Goal: Task Accomplishment & Management: Use online tool/utility

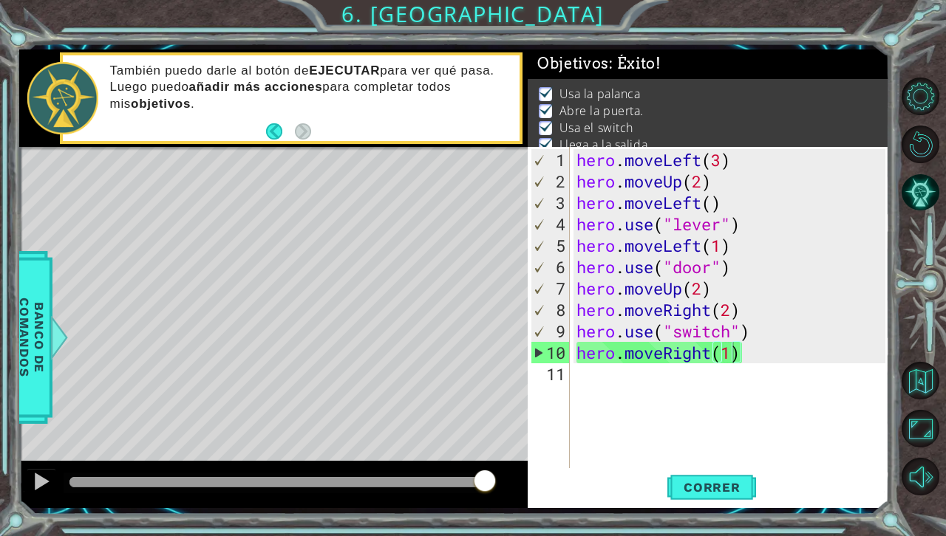
drag, startPoint x: 312, startPoint y: 113, endPoint x: 496, endPoint y: 428, distance: 364.8
click at [496, 428] on div "methods hero moveDown(steps) moveUp(steps) moveLeft(steps) moveRight(steps) use…" at bounding box center [454, 278] width 870 height 459
click at [926, 100] on button "Opciones del Nivel" at bounding box center [920, 97] width 38 height 38
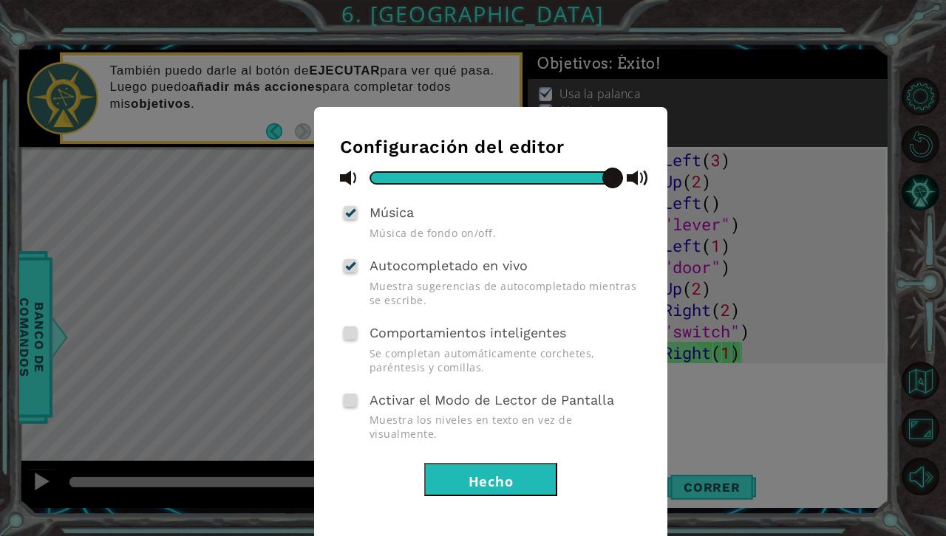
click at [522, 463] on button "Hecho" at bounding box center [490, 479] width 133 height 33
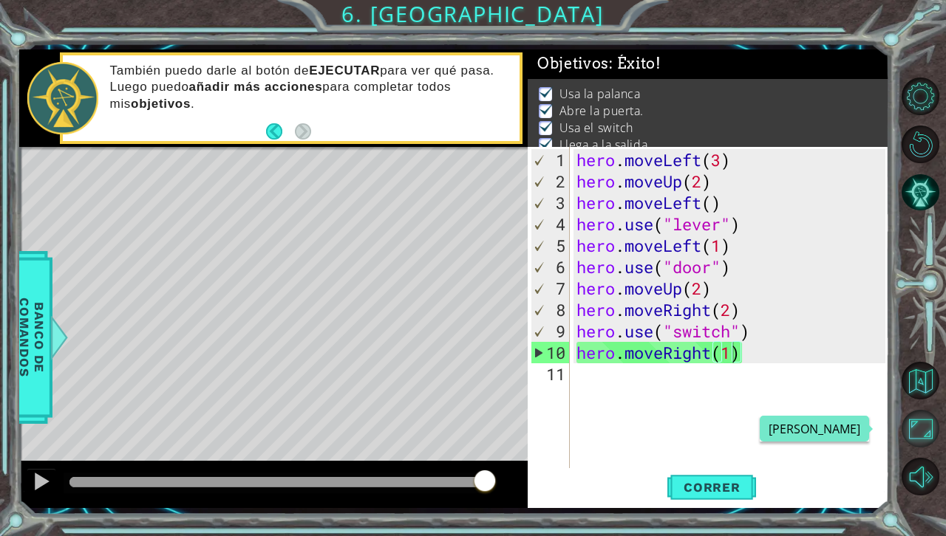
click at [918, 424] on button "Maximizar Navegador" at bounding box center [920, 429] width 38 height 38
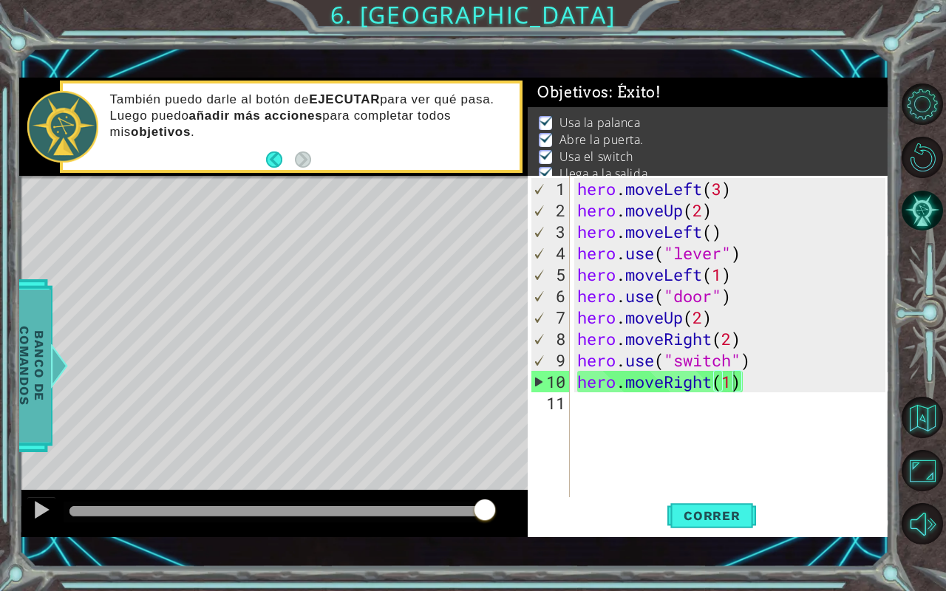
click at [58, 368] on div at bounding box center [58, 366] width 18 height 44
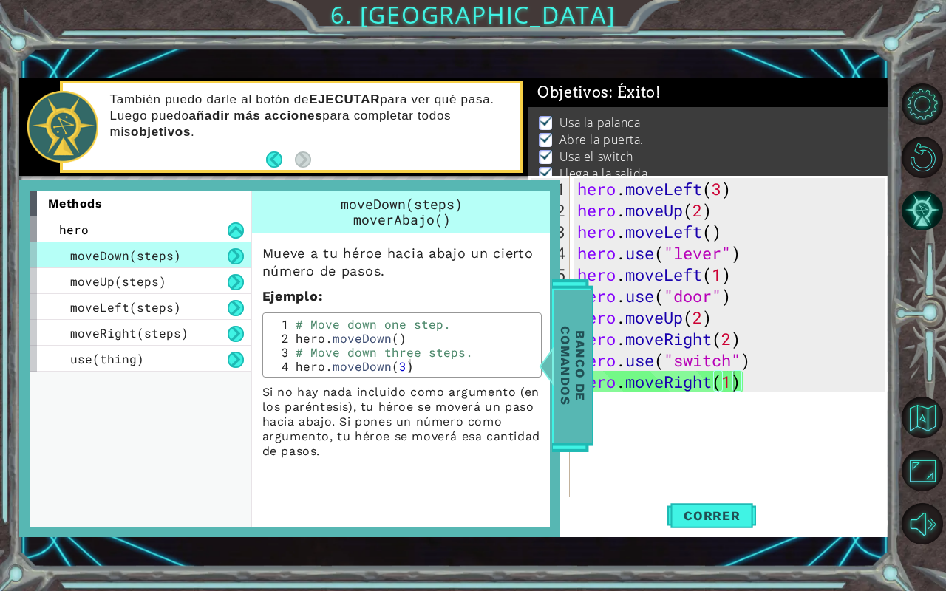
click at [548, 365] on div at bounding box center [545, 366] width 18 height 44
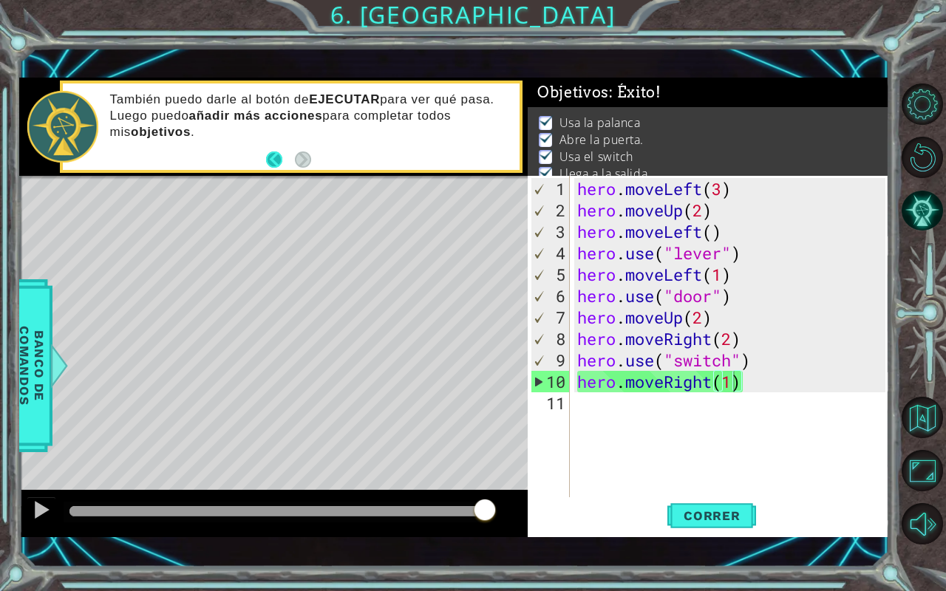
click at [275, 155] on button "Back" at bounding box center [280, 159] width 29 height 16
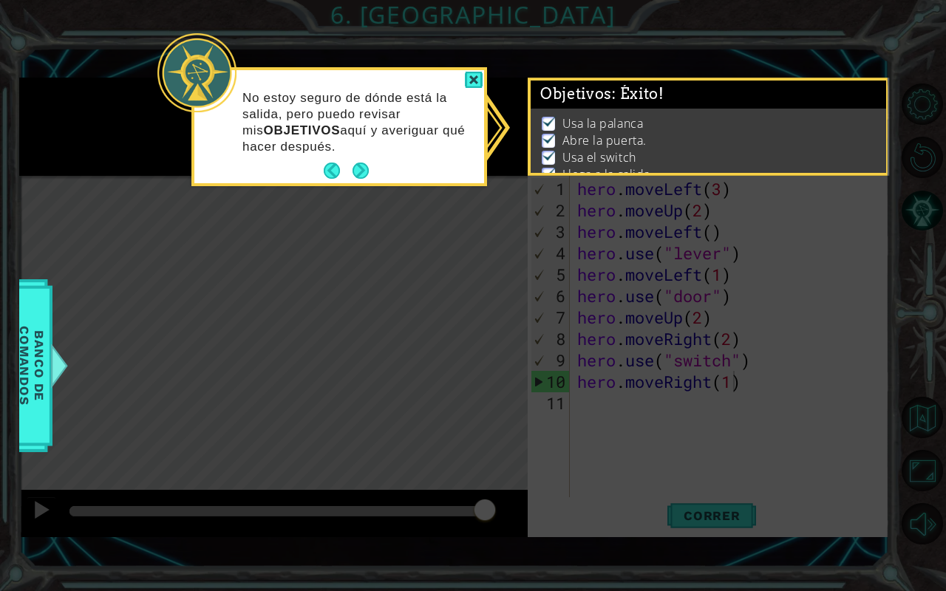
click at [330, 162] on footer at bounding box center [346, 171] width 45 height 22
click at [329, 168] on button "Back" at bounding box center [338, 171] width 29 height 16
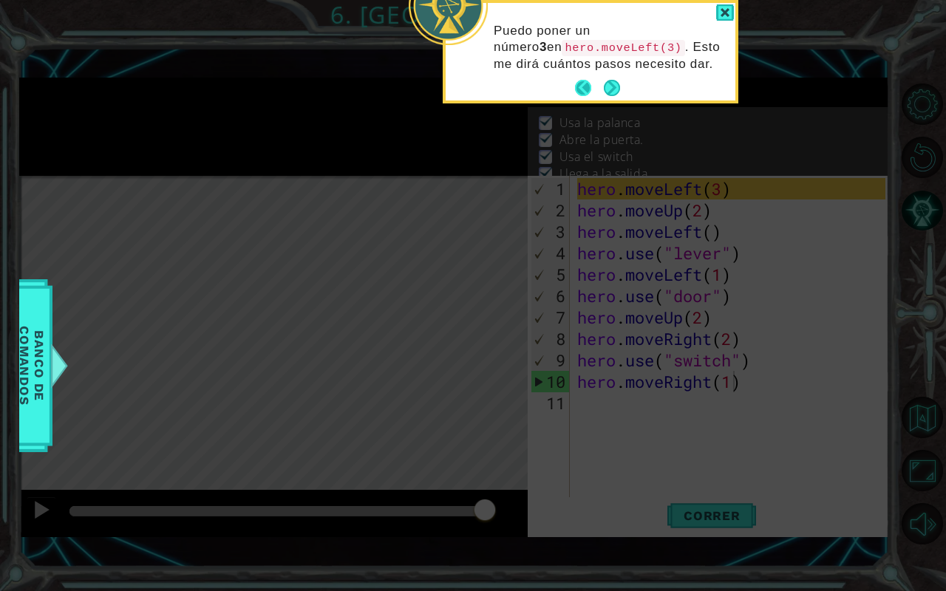
click at [584, 89] on button "Back" at bounding box center [589, 88] width 29 height 16
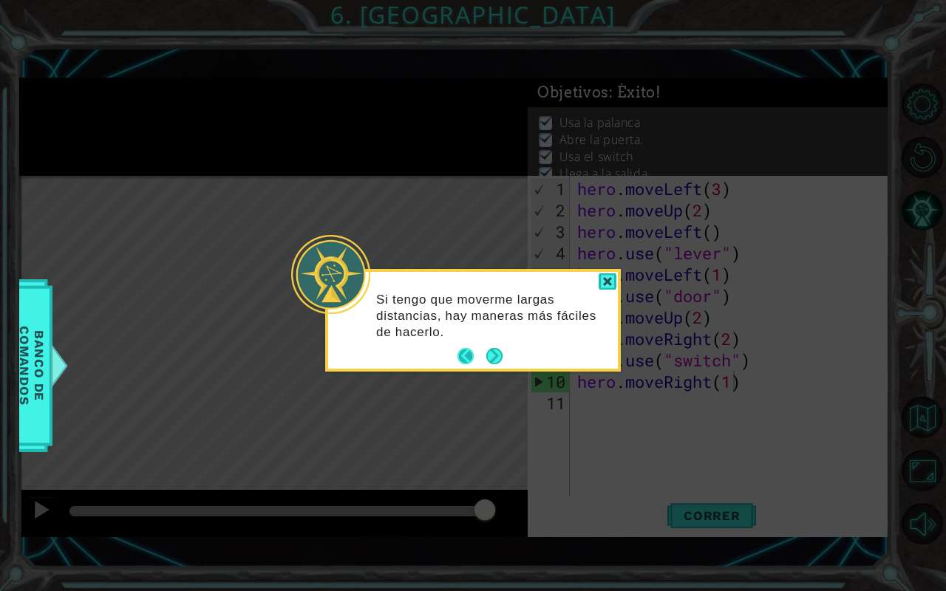
click at [459, 358] on button "Back" at bounding box center [471, 356] width 29 height 16
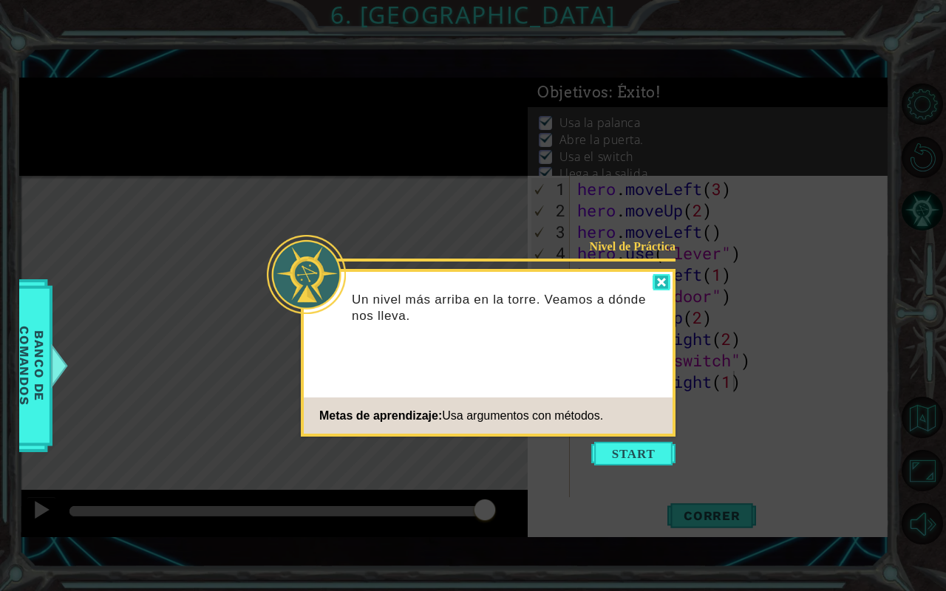
click at [661, 285] on div at bounding box center [661, 282] width 18 height 17
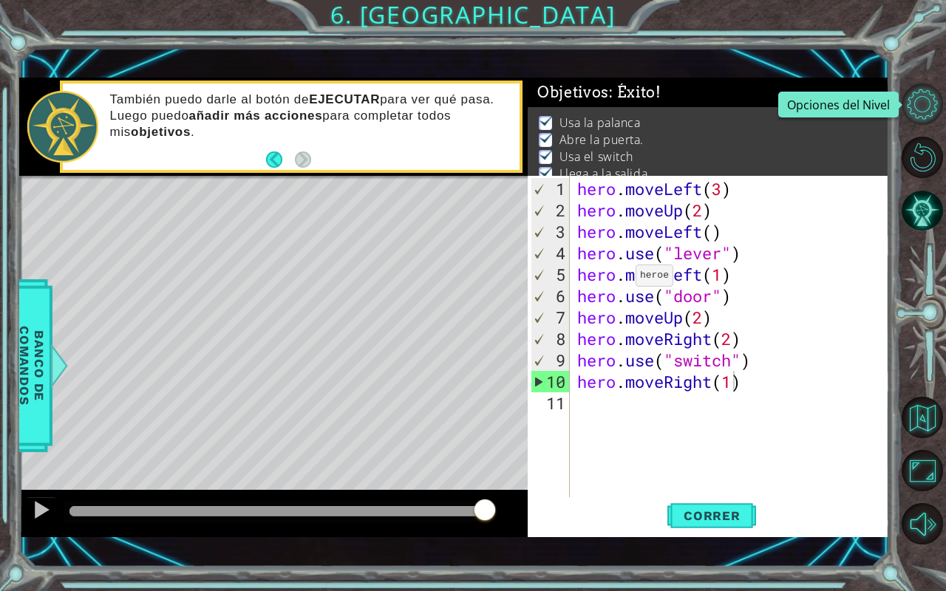
click at [918, 104] on button "Opciones del Nivel" at bounding box center [921, 103] width 41 height 41
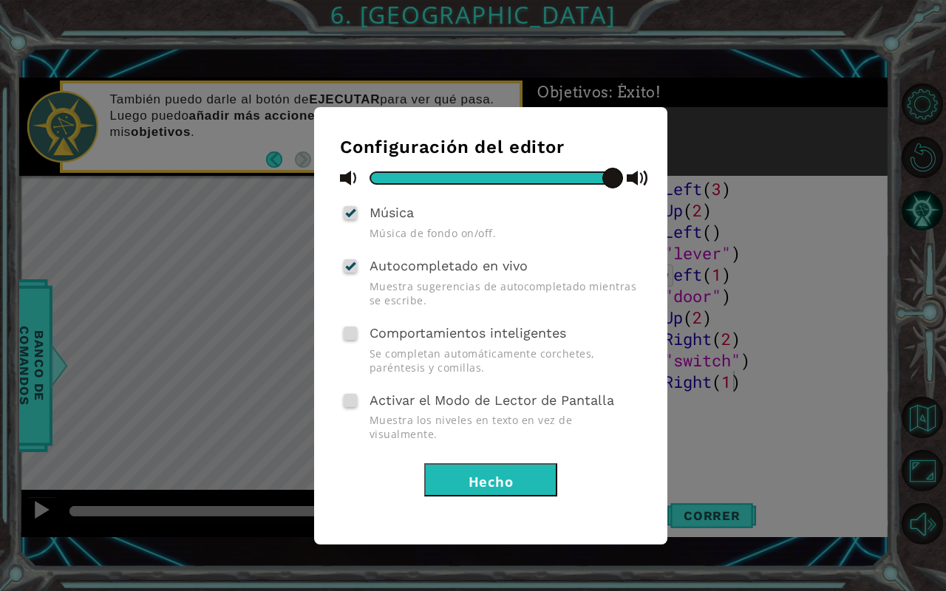
click at [522, 463] on button "Hecho" at bounding box center [490, 479] width 133 height 33
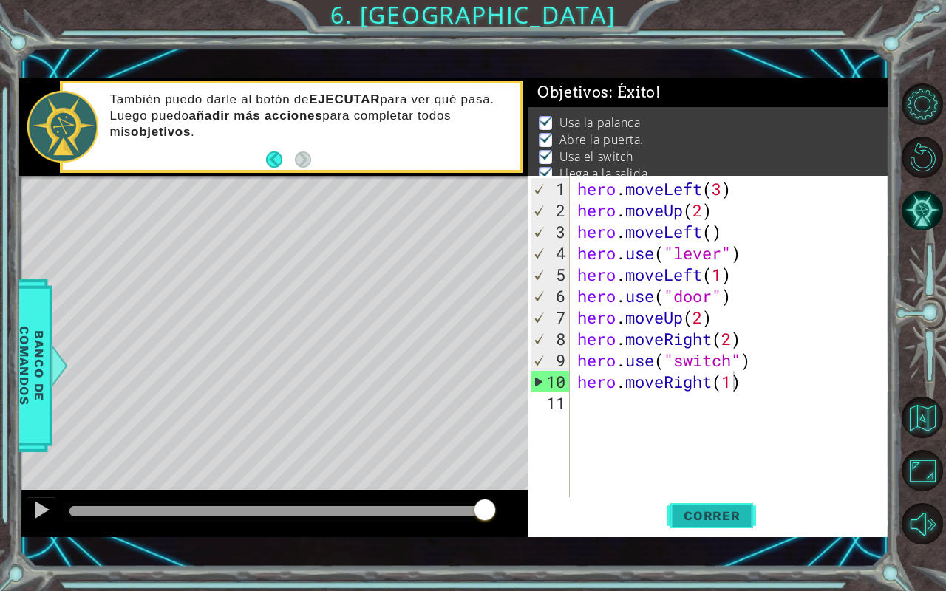
click at [701, 508] on button "Correr" at bounding box center [711, 516] width 89 height 36
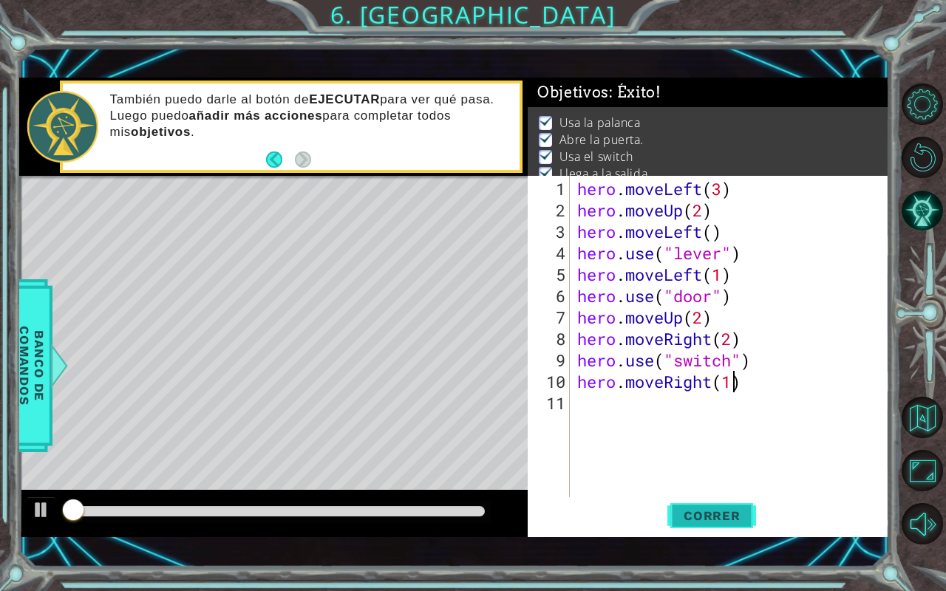
click at [701, 508] on button "Correr" at bounding box center [711, 516] width 89 height 36
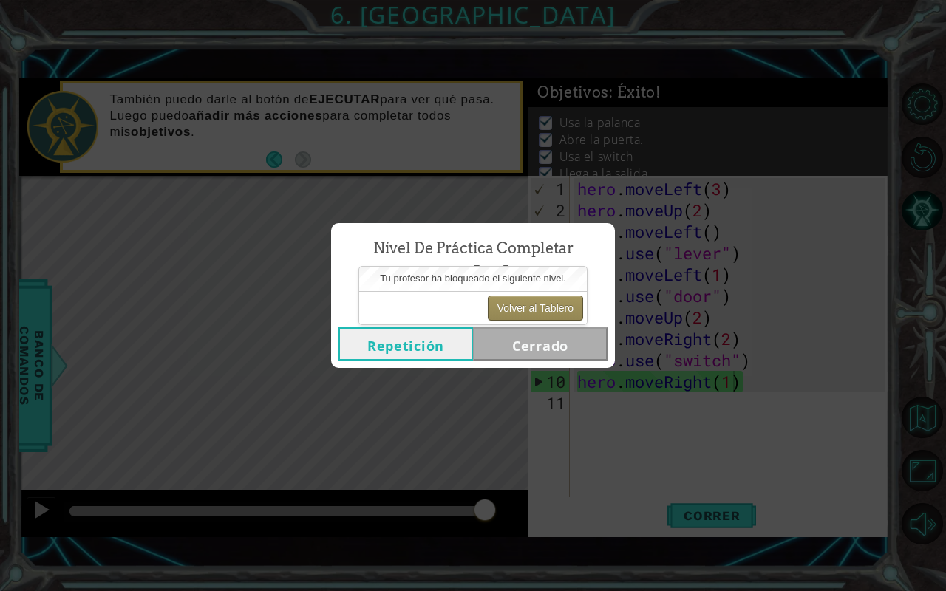
click at [522, 307] on button "Volver al Tablero" at bounding box center [535, 307] width 95 height 25
drag, startPoint x: 522, startPoint y: 307, endPoint x: 502, endPoint y: 308, distance: 19.2
click at [502, 308] on button "Volver al Tablero" at bounding box center [535, 307] width 95 height 25
click at [553, 301] on button "Volver al Tablero" at bounding box center [535, 307] width 95 height 25
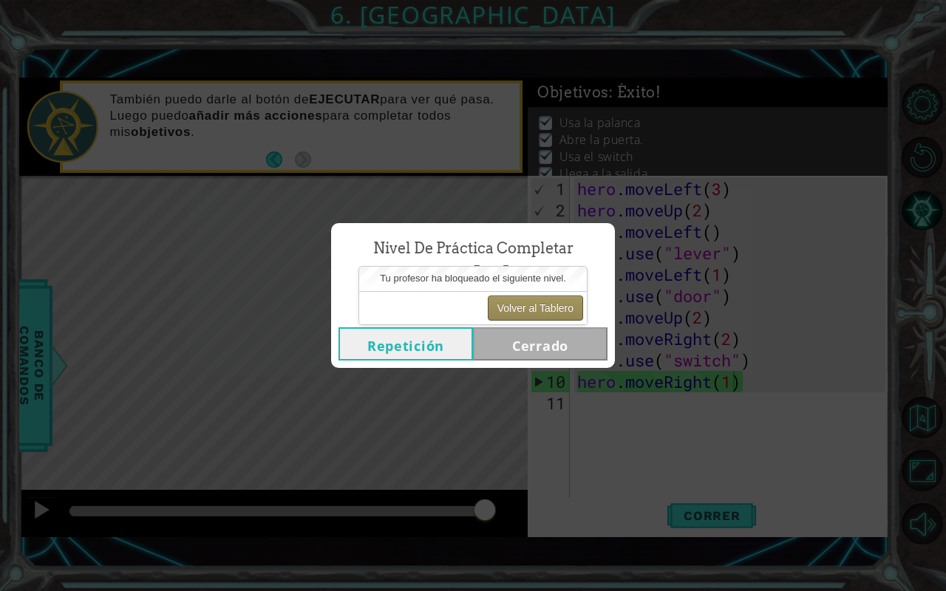
click at [553, 302] on button "Volver al Tablero" at bounding box center [535, 307] width 95 height 25
click at [526, 284] on div "Tu profesor ha bloqueado el siguiente nivel." at bounding box center [473, 279] width 228 height 24
click at [487, 277] on span "Tu profesor ha bloqueado el siguiente nivel." at bounding box center [473, 278] width 186 height 11
click at [507, 299] on button "Volver al Tablero" at bounding box center [535, 307] width 95 height 25
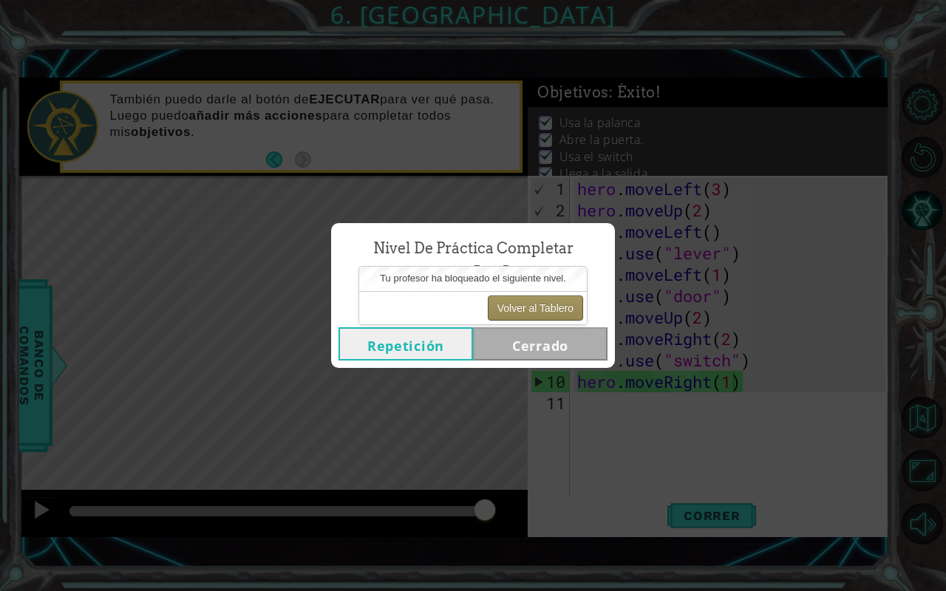
click at [507, 299] on button "Volver al Tablero" at bounding box center [535, 307] width 95 height 25
click at [553, 338] on body "1 ההההההההההההההההההההההההההההההההההההההההההההההההההההההההההההההההההההההההההההה…" at bounding box center [473, 295] width 946 height 591
drag, startPoint x: 507, startPoint y: 299, endPoint x: 540, endPoint y: 303, distance: 33.4
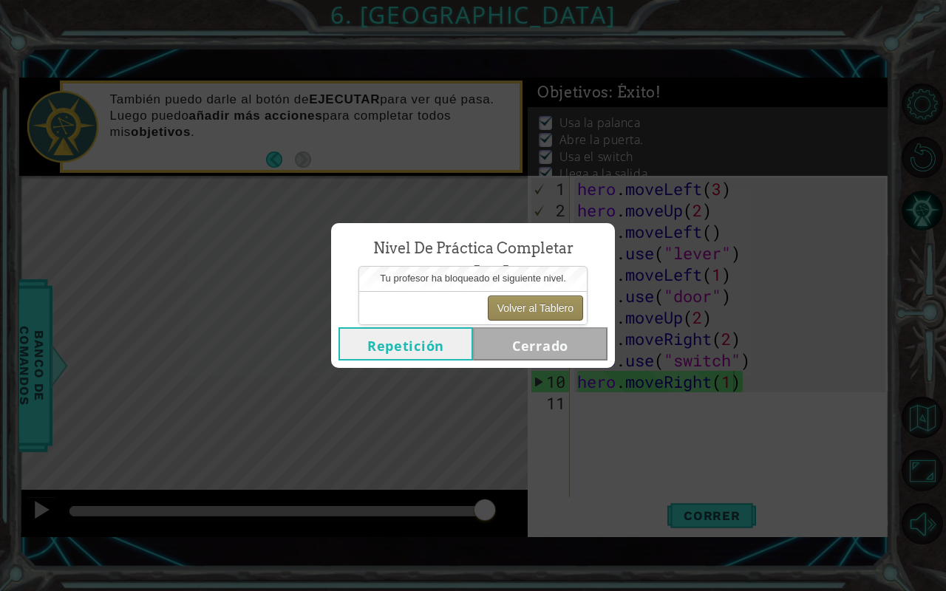
click at [540, 303] on body "1 ההההההההההההההההההההההההההההההההההההההההההההההההההההההההההההההההההההההההההההה…" at bounding box center [473, 295] width 946 height 591
click at [541, 321] on div "Volver al Tablero" at bounding box center [473, 307] width 228 height 33
click at [541, 318] on button "Volver al Tablero" at bounding box center [535, 307] width 95 height 25
click at [540, 317] on button "Volver al Tablero" at bounding box center [535, 307] width 95 height 25
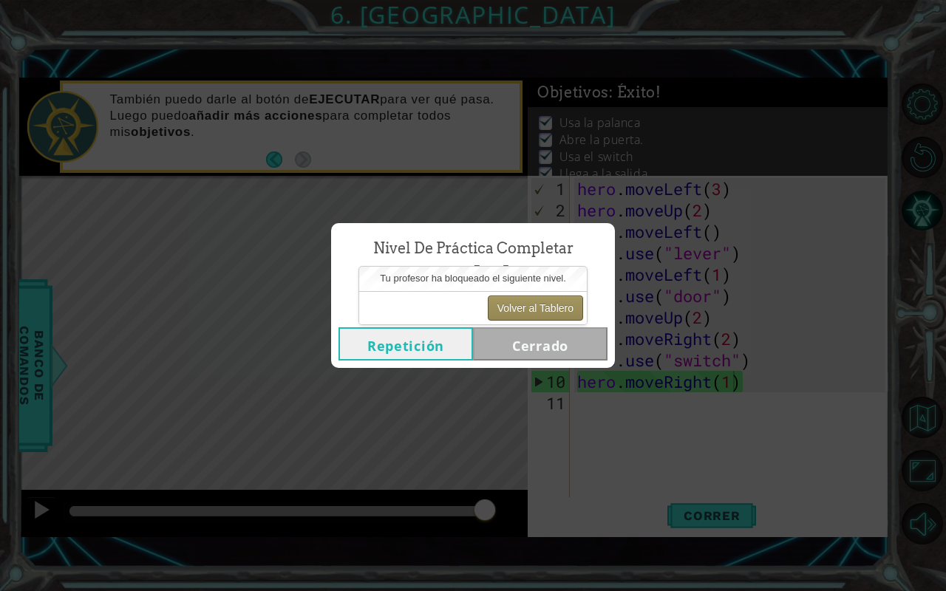
click at [540, 317] on button "Volver al Tablero" at bounding box center [535, 307] width 95 height 25
drag, startPoint x: 540, startPoint y: 317, endPoint x: 659, endPoint y: 488, distance: 208.6
click at [659, 488] on body "1 ההההההההההההההההההההההההההההההההההההההההההההההההההההההההההההההההההההההההההההה…" at bounding box center [473, 295] width 946 height 591
